Goal: Task Accomplishment & Management: Complete application form

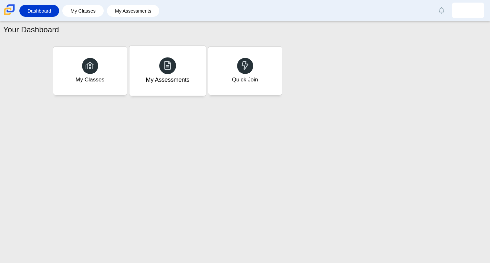
click at [183, 78] on div "My Assessments" at bounding box center [168, 80] width 44 height 8
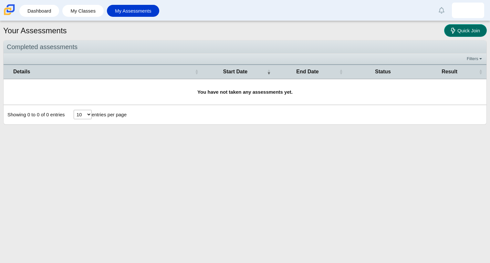
click at [482, 31] on link "Quick Join" at bounding box center [465, 30] width 43 height 13
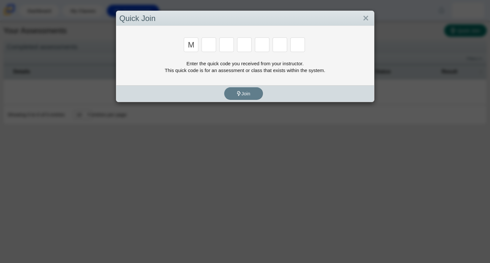
type input "m"
type input "7"
type input "e"
type input "3"
type input "e"
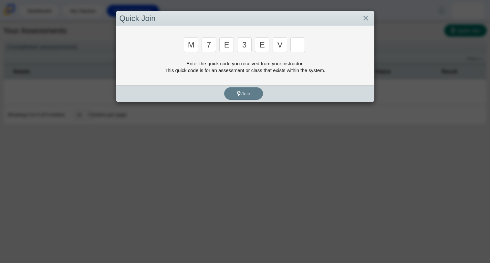
type input "v"
type input "w"
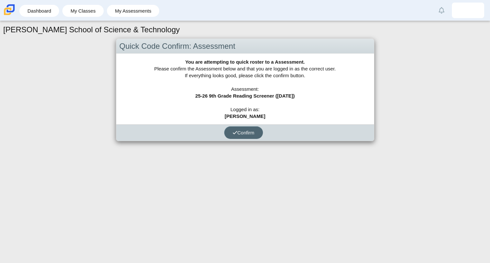
click at [251, 131] on span "Confirm" at bounding box center [244, 132] width 22 height 5
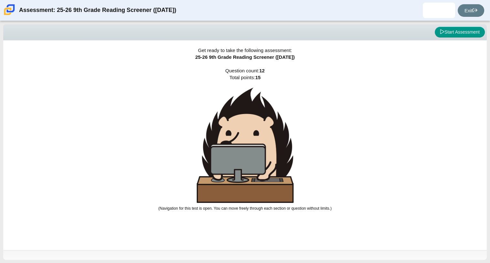
click at [468, 38] on div "Viewing Question 0 of 12 in Pacing Mode Start Assessment" at bounding box center [245, 32] width 484 height 16
click at [465, 36] on button "Start Assessment" at bounding box center [460, 32] width 50 height 11
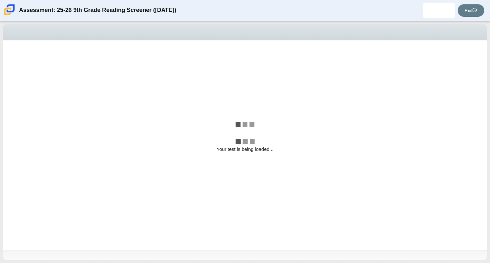
select select "ccc5b315-3c7c-471c-bf90-f22c8299c798"
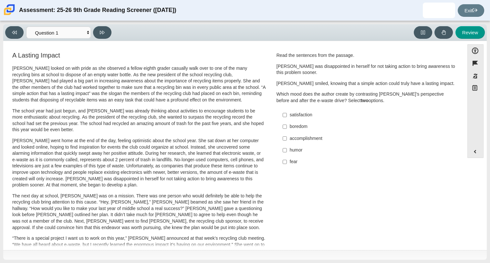
click at [287, 135] on label "accomplishment accomplishment" at bounding box center [366, 138] width 177 height 12
click at [287, 135] on input "accomplishment accomplishment" at bounding box center [285, 138] width 4 height 12
checkbox input "true"
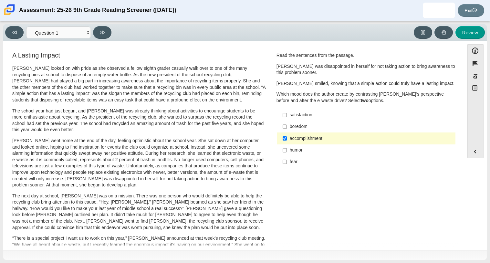
click at [302, 113] on div "satisfaction" at bounding box center [371, 115] width 163 height 6
click at [287, 113] on input "satisfaction satisfaction" at bounding box center [285, 115] width 4 height 12
checkbox input "true"
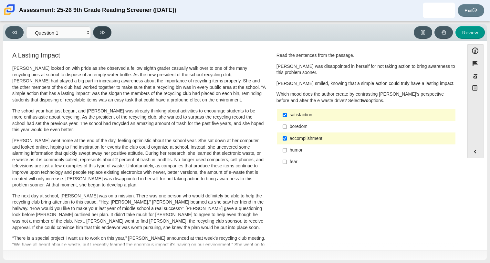
click at [100, 28] on button at bounding box center [102, 32] width 18 height 13
select select "0ff64528-ffd7-428d-b192-babfaadd44e8"
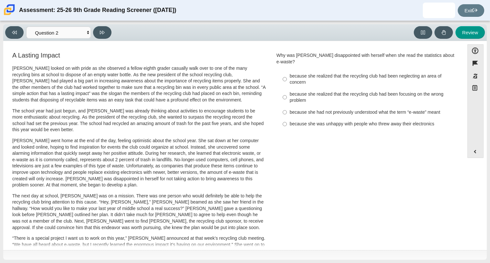
click at [304, 91] on div "because she realized that the recycling club had been focusing on the wrong pro…" at bounding box center [371, 97] width 163 height 13
click at [287, 88] on input "because she realized that the recycling club had been focusing on the wrong pro…" at bounding box center [285, 97] width 4 height 18
radio input "true"
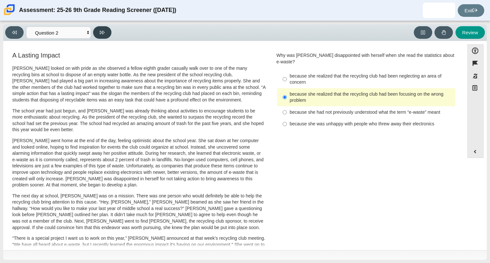
click at [101, 29] on button at bounding box center [102, 32] width 18 height 13
select select "7ce3d843-6974-4858-901c-1ff39630e843"
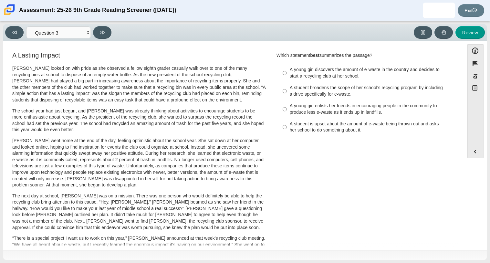
click at [313, 133] on div "A student is upset about the amount of e-waste being thrown out and asks her sc…" at bounding box center [371, 127] width 163 height 13
click at [287, 133] on input "A student is upset about the amount of e-waste being thrown out and asks her sc…" at bounding box center [285, 127] width 4 height 18
radio input "true"
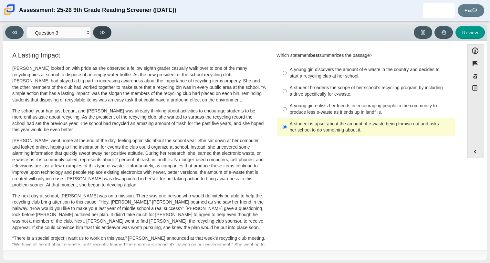
click at [103, 36] on button at bounding box center [102, 32] width 18 height 13
select select "ca9ea0f1-49c5-4bd1-83b0-472c18652b42"
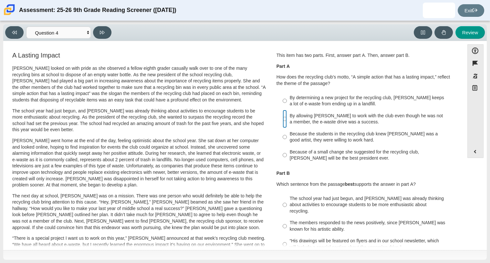
click at [283, 113] on input "By allowing Juan Carlos to work with the club even though he was not a member, …" at bounding box center [285, 119] width 4 height 18
radio input "true"
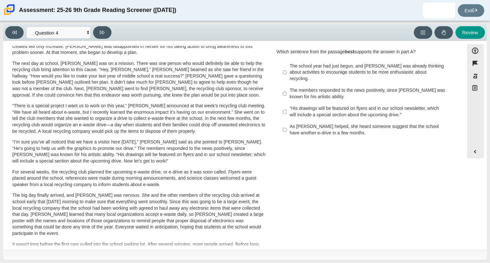
scroll to position [172, 0]
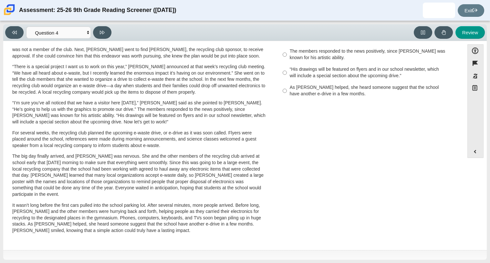
click at [315, 67] on div "“His drawings will be featured on flyers and in our school newsletter, which wi…" at bounding box center [371, 72] width 163 height 13
click at [287, 67] on input "“His drawings will be featured on flyers and in our school newsletter, which wi…" at bounding box center [285, 73] width 4 height 18
radio input "true"
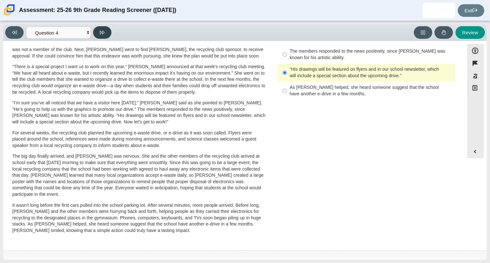
click at [100, 38] on button at bounding box center [102, 32] width 18 height 13
select select "e41f1a79-e29f-4095-8030-a53364015bed"
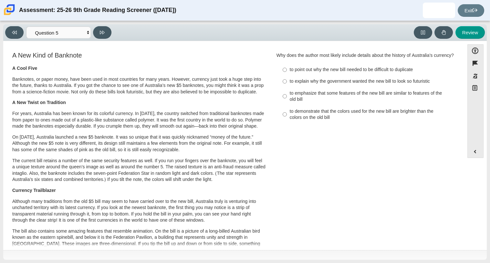
click at [297, 83] on label "to explain why the government wanted the new bill to look so futuristic to expl…" at bounding box center [366, 82] width 177 height 12
click at [287, 83] on input "to explain why the government wanted the new bill to look so futuristic to expl…" at bounding box center [285, 82] width 4 height 12
radio input "true"
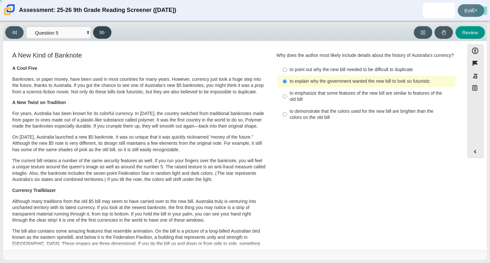
click at [100, 29] on button at bounding box center [102, 32] width 18 height 13
select select "69146e31-7b3d-4a3e-9ce6-f30c24342ae0"
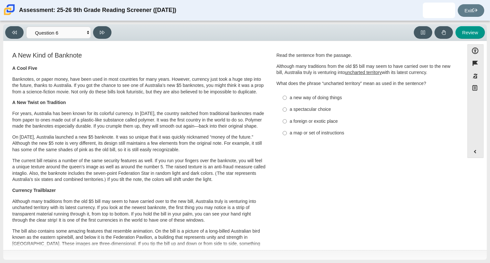
click at [320, 135] on div "a map or set of instructions" at bounding box center [371, 133] width 163 height 6
click at [287, 135] on input "a map or set of instructions a map or set of instructions" at bounding box center [285, 133] width 4 height 12
radio input "true"
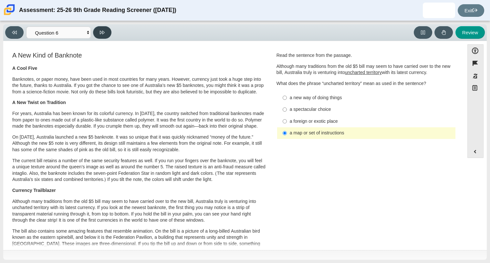
click at [102, 35] on button at bounding box center [102, 32] width 18 height 13
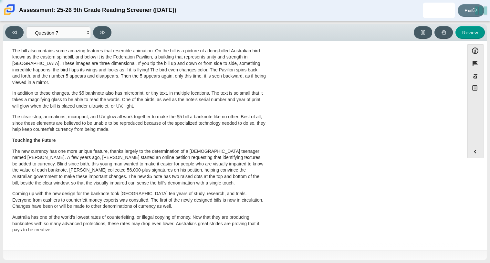
scroll to position [0, 0]
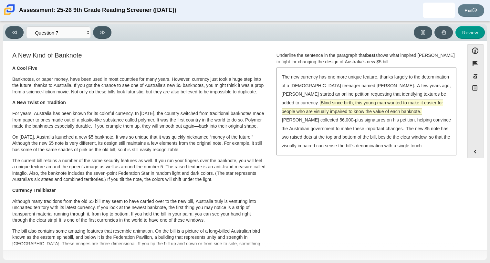
click at [352, 104] on span "Blind since birth, this young man wanted to make it easier for people who are v…" at bounding box center [363, 107] width 162 height 15
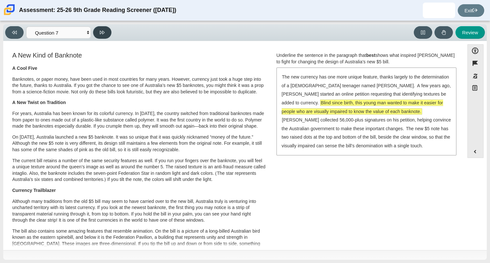
click at [101, 29] on button at bounding box center [102, 32] width 18 height 13
select select "ea8338c2-a6a3-418e-a305-2b963b54a290"
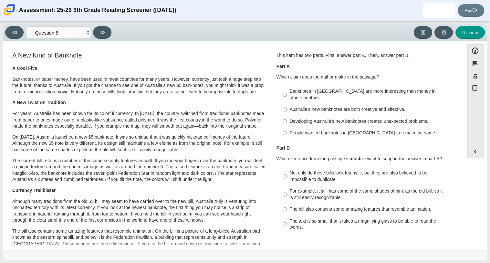
click at [289, 127] on label "People wanted banknotes in Australia to remain the same. People wanted banknote…" at bounding box center [366, 133] width 177 height 12
click at [287, 127] on input "People wanted banknotes in Australia to remain the same. People wanted banknote…" at bounding box center [285, 133] width 4 height 12
radio input "true"
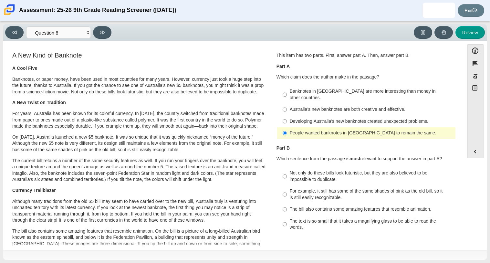
click at [302, 188] on div "For example, it still has some of the same shades of pink as the old bill, so i…" at bounding box center [371, 194] width 163 height 13
click at [287, 186] on input "For example, it still has some of the same shades of pink as the old bill, so i…" at bounding box center [285, 194] width 4 height 18
radio input "true"
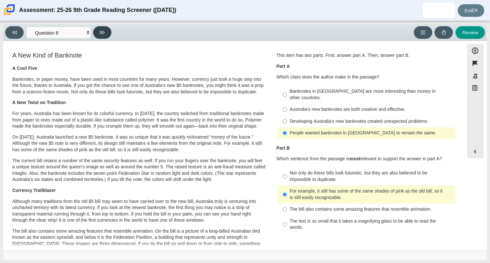
click at [108, 34] on button at bounding box center [102, 32] width 18 height 13
select select "89f058d6-b15c-4ef5-a4b3-fdaffb8868b6"
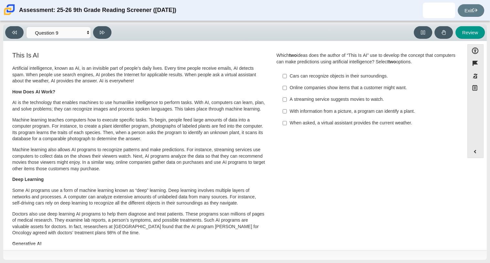
click at [293, 104] on label "A streaming service suggests movies to watch. A streaming service suggests movi…" at bounding box center [366, 100] width 177 height 12
click at [287, 104] on input "A streaming service suggests movies to watch. A streaming service suggests movi…" at bounding box center [285, 100] width 4 height 12
checkbox input "true"
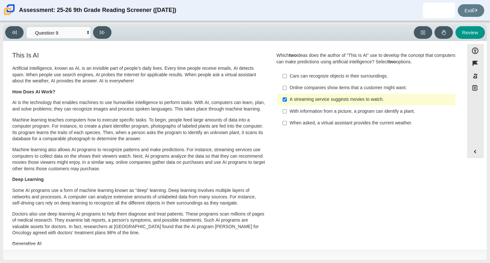
click at [91, 32] on div "Viewing Question 9 of 12 in Pacing Mode Questions Question 1 Question 2 Questio…" at bounding box center [59, 32] width 109 height 13
click at [97, 34] on button at bounding box center [102, 32] width 18 height 13
select select "cdf3c14e-a918-44d1-9b63-3db0fa81641e"
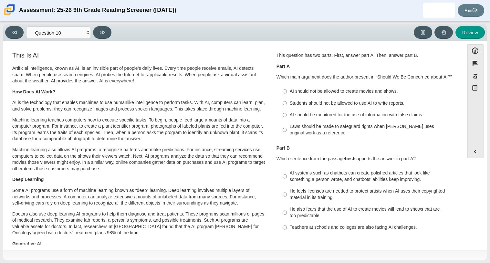
click at [315, 109] on label "Students should not be allowed to use AI to write reports. Students should not …" at bounding box center [366, 103] width 177 height 12
click at [287, 109] on input "Students should not be allowed to use AI to write reports. Students should not …" at bounding box center [285, 103] width 4 height 12
radio input "true"
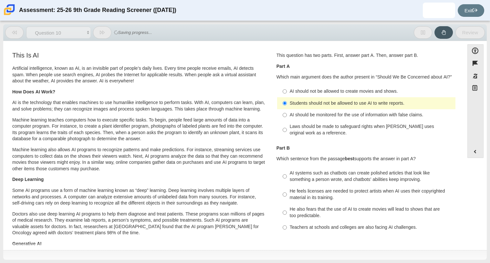
click at [319, 199] on div "He feels licenses are needed to protect artists when AI uses their copyrighted …" at bounding box center [371, 194] width 163 height 13
click at [287, 199] on input "He feels licenses are needed to protect artists when AI uses their copyrighted …" at bounding box center [285, 194] width 4 height 18
radio input "true"
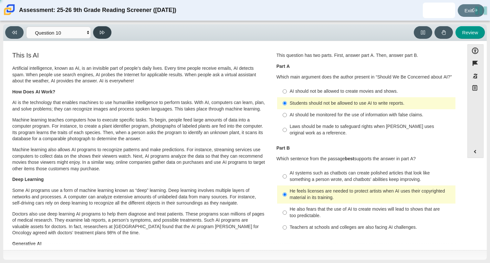
click at [107, 29] on button at bounding box center [102, 32] width 18 height 13
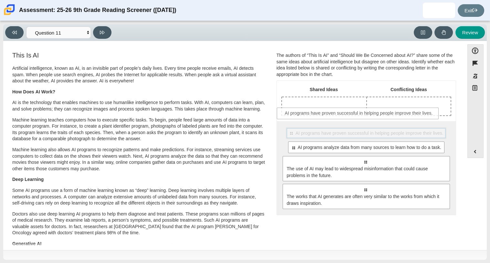
drag, startPoint x: 309, startPoint y: 139, endPoint x: 303, endPoint y: 119, distance: 21.0
click at [303, 119] on div "Shared Ideas Conflicting Ideas Select to move response to a response input area…" at bounding box center [366, 148] width 179 height 134
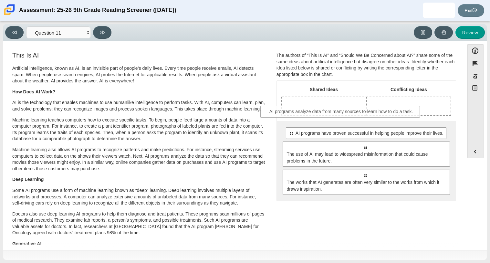
drag, startPoint x: 336, startPoint y: 152, endPoint x: 311, endPoint y: 114, distance: 45.5
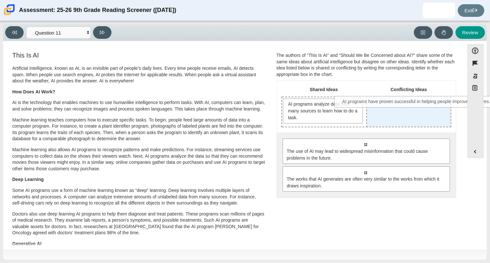
drag, startPoint x: 364, startPoint y: 148, endPoint x: 417, endPoint y: 108, distance: 66.1
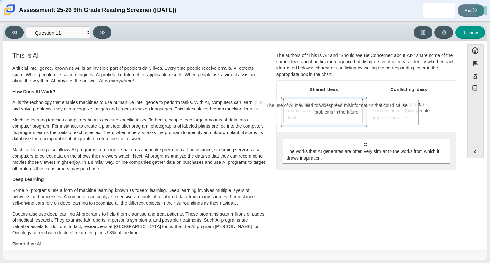
drag, startPoint x: 374, startPoint y: 156, endPoint x: 344, endPoint y: 117, distance: 48.9
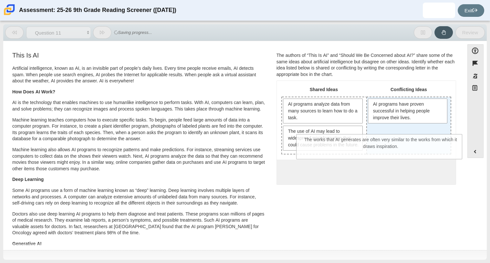
drag, startPoint x: 387, startPoint y: 183, endPoint x: 402, endPoint y: 145, distance: 40.8
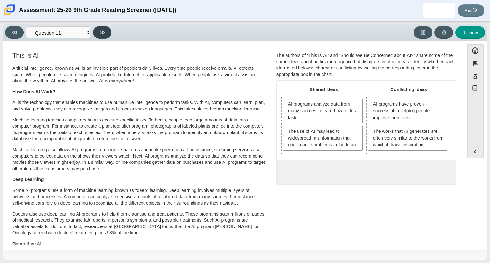
click at [107, 33] on button at bounding box center [102, 32] width 18 height 13
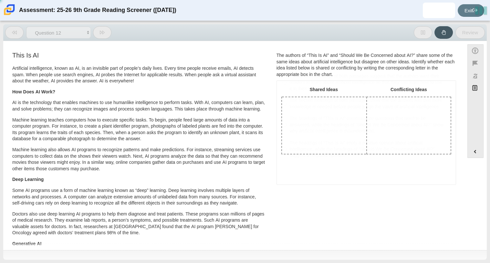
click at [107, 33] on button at bounding box center [102, 32] width 18 height 13
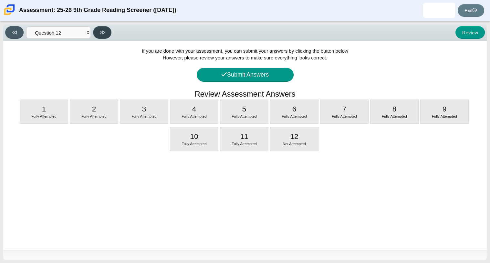
select select "c3effed4-44ce-4a19-bd96-1787f34e9b4c"
click at [234, 69] on button "Submit Answers" at bounding box center [245, 75] width 97 height 14
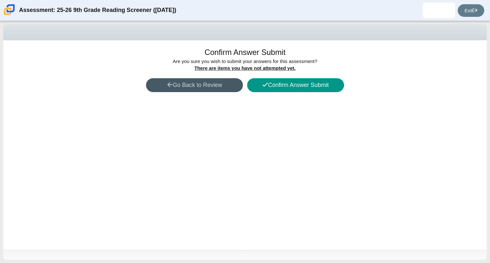
click at [320, 67] on div "Confirm Answer Submit Are you sure you with to submit your answers for this ass…" at bounding box center [245, 145] width 484 height 210
click at [320, 89] on button "Confirm Answer Submit" at bounding box center [295, 85] width 97 height 14
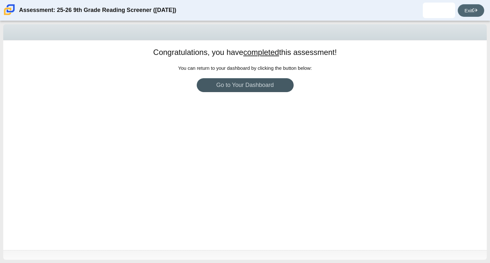
click at [468, 11] on link "Exit" at bounding box center [471, 10] width 26 height 13
